Goal: Navigation & Orientation: Find specific page/section

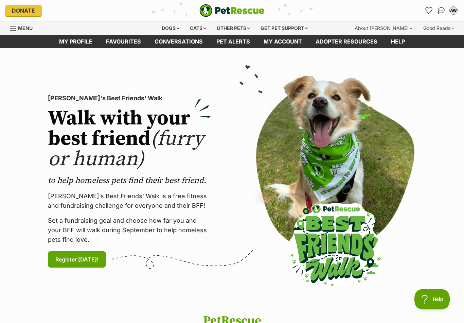
click at [120, 42] on link "Favourites" at bounding box center [123, 41] width 49 height 13
